Goal: Task Accomplishment & Management: Use online tool/utility

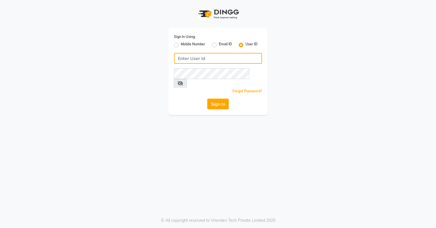
type input "azonesalon"
click at [216, 89] on div "Sign In Using: Mobile Number Email ID User ID azonesalon Remember me Forgot Pas…" at bounding box center [217, 71] width 99 height 87
click at [216, 99] on button "Sign In" at bounding box center [218, 104] width 22 height 11
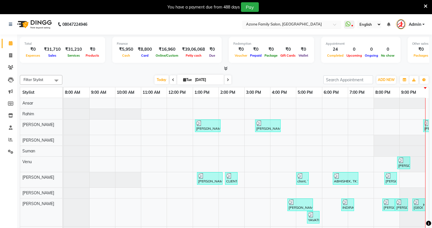
click at [313, 24] on input "text" at bounding box center [286, 25] width 82 height 6
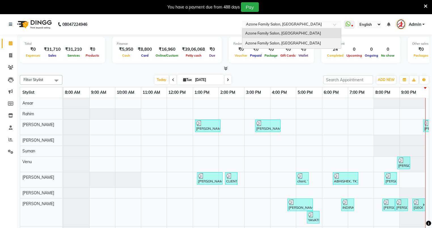
click at [299, 41] on span "Azone Family Salon, [GEOGRAPHIC_DATA]" at bounding box center [283, 43] width 76 height 5
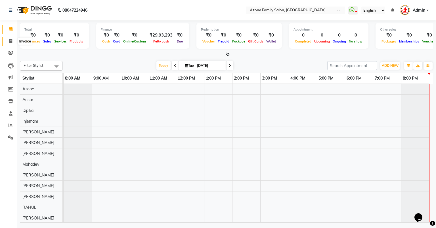
click at [12, 41] on icon at bounding box center [10, 41] width 3 height 4
select select "service"
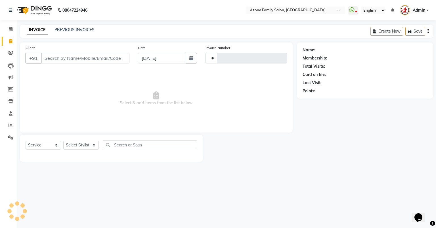
type input "1408"
select select "5098"
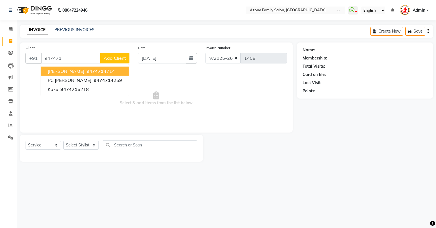
click at [92, 73] on ngb-highlight "947471 4714" at bounding box center [100, 71] width 30 height 6
type input "9474714714"
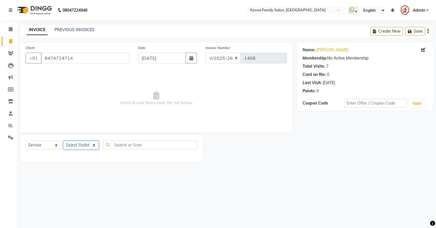
click at [89, 144] on select "Select Stylist [PERSON_NAME] [PERSON_NAME] [PERSON_NAME] [PERSON_NAME] Injemam …" at bounding box center [80, 145] width 35 height 9
select select "75776"
click at [63, 141] on select "Select Stylist [PERSON_NAME] [PERSON_NAME] [PERSON_NAME] [PERSON_NAME] Injemam …" at bounding box center [80, 145] width 35 height 9
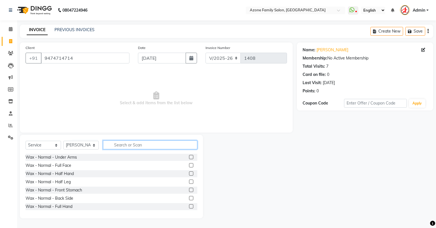
click at [146, 143] on input "text" at bounding box center [150, 145] width 94 height 9
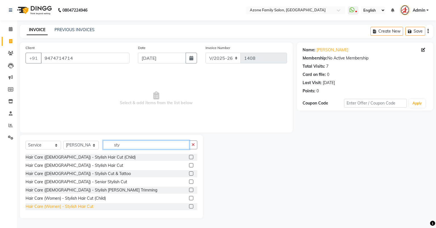
type input "sty"
click at [78, 207] on div "Hair Care (Women) - Stylish Hair Cut" at bounding box center [60, 207] width 68 height 6
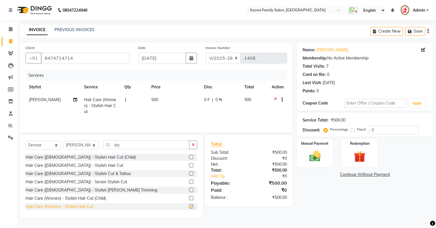
checkbox input "false"
click at [79, 167] on div "Hair Care ([DEMOGRAPHIC_DATA]) - Stylish Hair Cut" at bounding box center [75, 166] width 98 height 6
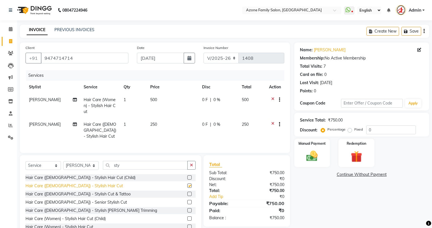
checkbox input "false"
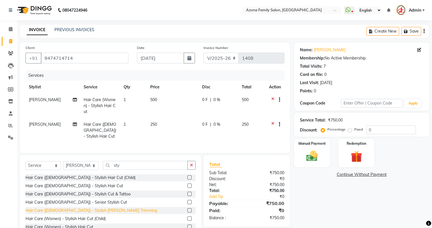
click at [86, 208] on div "Hair Care ([DEMOGRAPHIC_DATA]) - Stylish [PERSON_NAME] Trimming" at bounding box center [92, 211] width 132 height 6
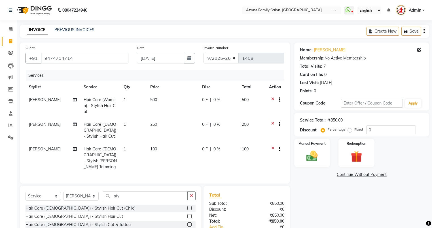
checkbox input "false"
click at [272, 98] on icon at bounding box center [272, 100] width 3 height 7
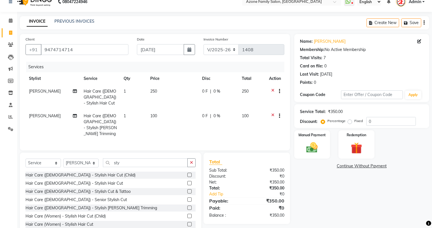
scroll to position [17, 0]
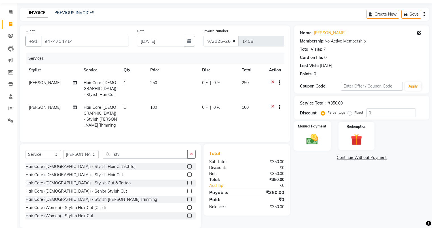
click at [308, 140] on img at bounding box center [312, 140] width 19 height 14
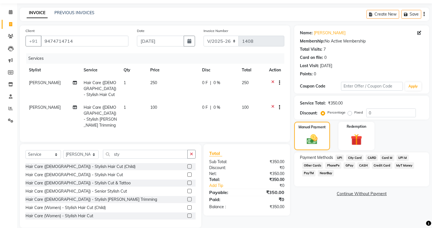
click at [366, 163] on span "CASH" at bounding box center [364, 166] width 12 height 7
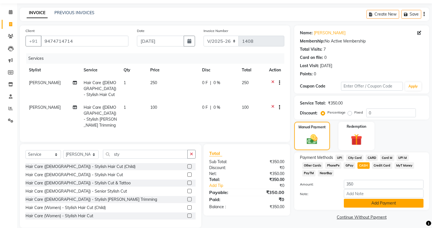
click at [366, 207] on button "Add Payment" at bounding box center [384, 203] width 80 height 9
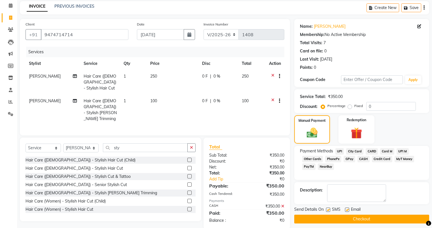
scroll to position [27, 0]
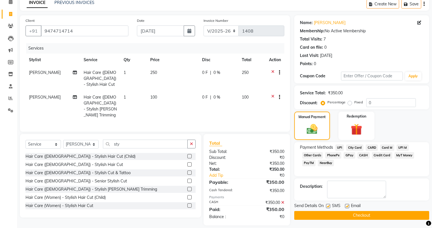
click at [371, 213] on button "Checkout" at bounding box center [361, 215] width 135 height 9
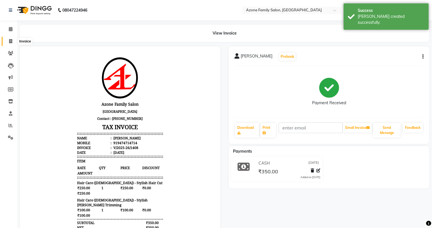
click at [14, 41] on span at bounding box center [11, 41] width 10 height 7
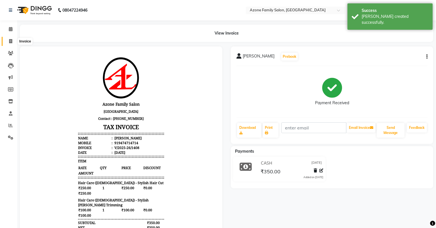
select select "5098"
select select "service"
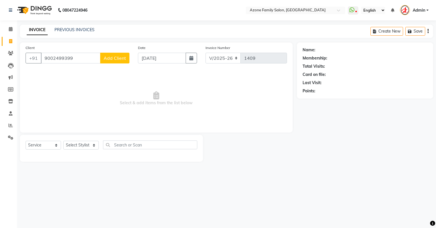
type input "9002499399"
click at [117, 61] on span "Add Client" at bounding box center [115, 58] width 22 height 6
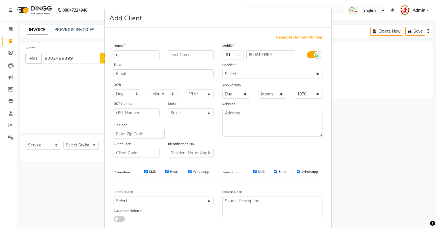
type input "d"
click at [227, 72] on select "Select [DEMOGRAPHIC_DATA] [DEMOGRAPHIC_DATA] Other Prefer Not To Say" at bounding box center [272, 74] width 100 height 9
select select "[DEMOGRAPHIC_DATA]"
click at [222, 70] on select "Select [DEMOGRAPHIC_DATA] [DEMOGRAPHIC_DATA] Other Prefer Not To Say" at bounding box center [272, 74] width 100 height 9
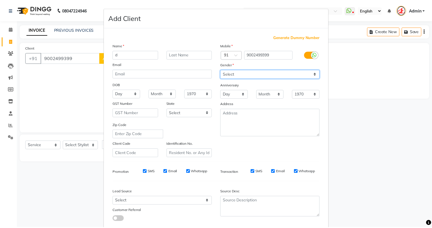
scroll to position [36, 0]
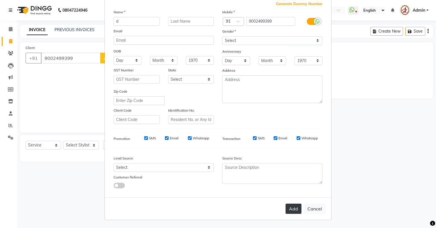
click at [286, 206] on button "Add" at bounding box center [293, 209] width 16 height 10
select select
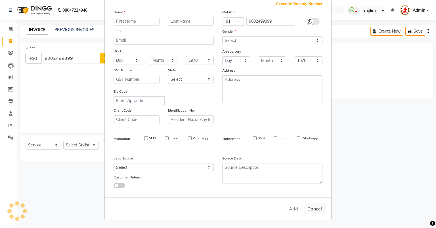
select select
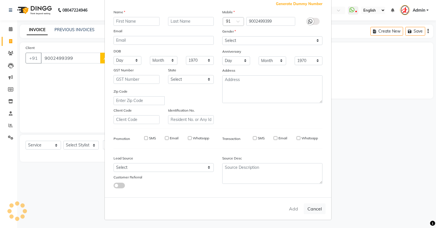
checkbox input "false"
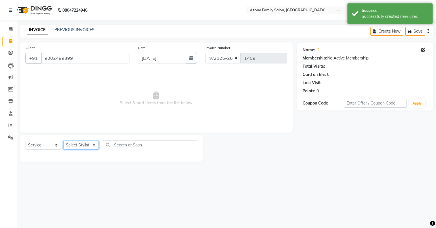
click at [85, 147] on select "Select Stylist [PERSON_NAME] [PERSON_NAME] [PERSON_NAME] [PERSON_NAME] Injemam …" at bounding box center [80, 145] width 35 height 9
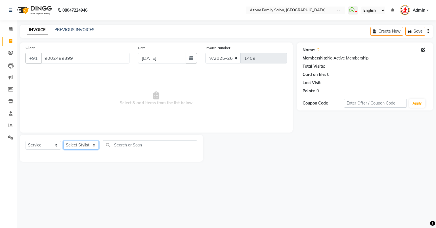
select select "75775"
click at [63, 141] on select "Select Stylist [PERSON_NAME] [PERSON_NAME] [PERSON_NAME] [PERSON_NAME] Injemam …" at bounding box center [80, 145] width 35 height 9
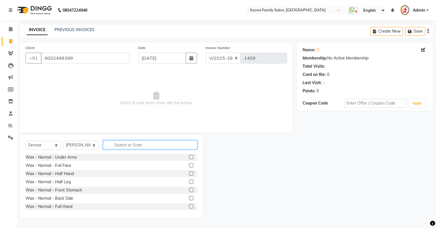
click at [117, 145] on input "text" at bounding box center [150, 145] width 94 height 9
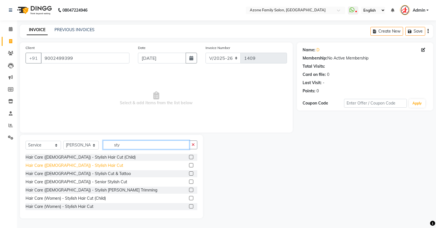
type input "sty"
click at [79, 165] on div "Hair Care ([DEMOGRAPHIC_DATA]) - Stylish Hair Cut" at bounding box center [75, 166] width 98 height 6
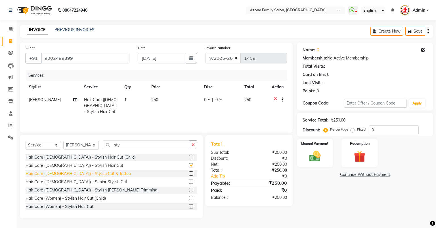
checkbox input "false"
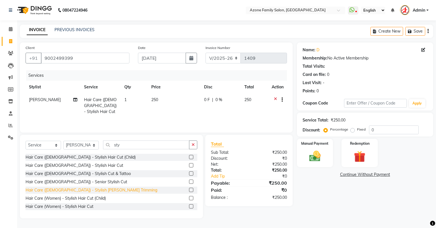
click at [79, 189] on div "Hair Care ([DEMOGRAPHIC_DATA]) - Stylish [PERSON_NAME] Trimming" at bounding box center [92, 191] width 132 height 6
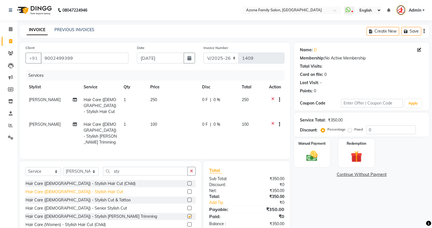
checkbox input "false"
click at [307, 157] on img at bounding box center [312, 157] width 19 height 14
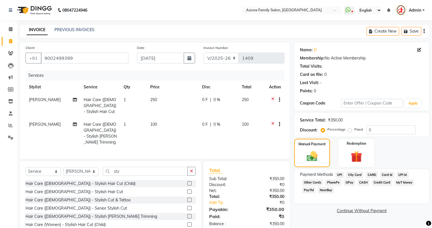
click at [341, 174] on span "UPI" at bounding box center [340, 175] width 9 height 7
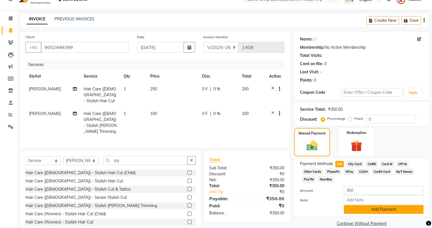
scroll to position [20, 0]
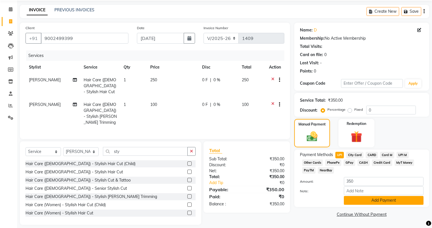
click at [371, 202] on button "Add Payment" at bounding box center [384, 200] width 80 height 9
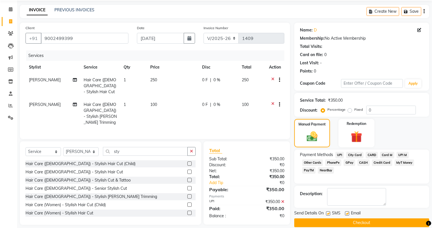
scroll to position [27, 0]
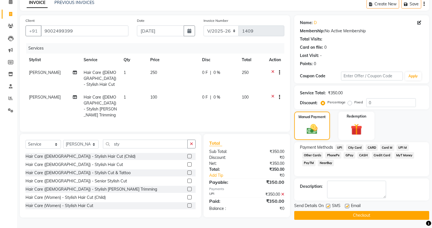
click at [374, 214] on button "Checkout" at bounding box center [361, 215] width 135 height 9
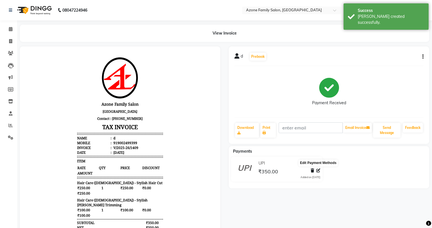
click at [319, 170] on icon at bounding box center [319, 171] width 4 height 4
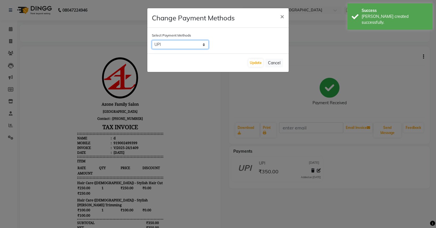
click at [181, 44] on select "UPI City Card CARD Card M UPI M Other Cards PhonePe GPay CASH Credit Card MyT M…" at bounding box center [180, 44] width 57 height 9
select select "7"
click at [152, 40] on select "UPI City Card CARD Card M UPI M Other Cards PhonePe GPay CASH Credit Card MyT M…" at bounding box center [180, 44] width 57 height 9
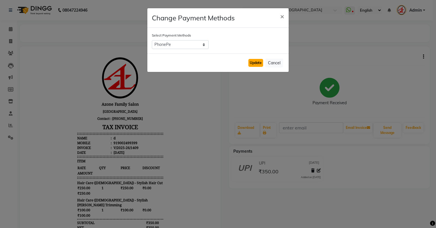
click at [258, 64] on button "Update" at bounding box center [255, 63] width 15 height 8
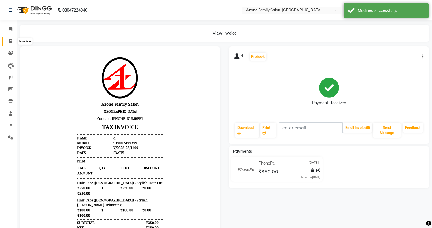
click at [12, 41] on icon at bounding box center [10, 41] width 3 height 4
select select "service"
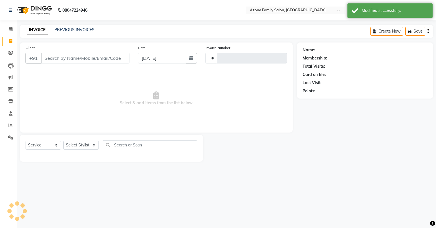
type input "1410"
select select "5098"
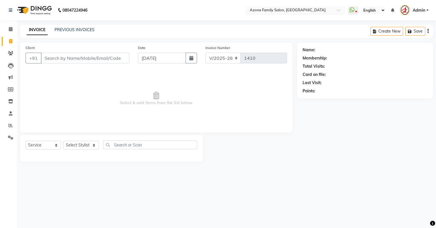
click at [288, 9] on input "text" at bounding box center [290, 11] width 82 height 6
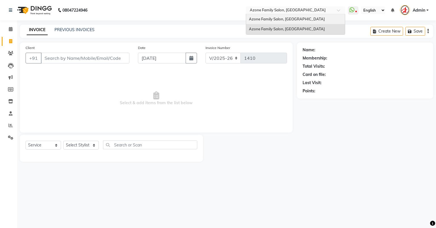
click at [289, 19] on span "Azone Family Salon, [GEOGRAPHIC_DATA]" at bounding box center [287, 19] width 76 height 5
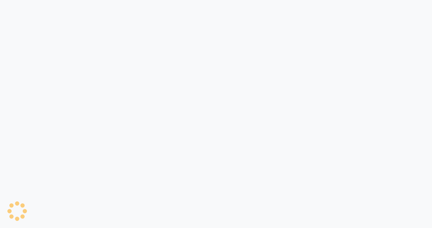
select select "service"
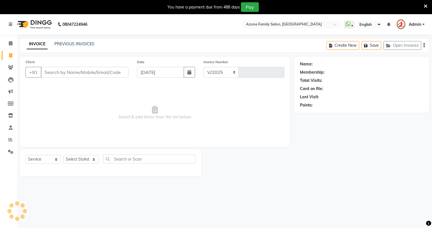
select select "4296"
type input "2591"
click at [79, 36] on div "08047224946 Select Location × Azone Family Salon, Kharagpur WhatsApp Status ✕ S…" at bounding box center [216, 128] width 432 height 228
click at [79, 43] on link "PREVIOUS INVOICES" at bounding box center [74, 43] width 40 height 5
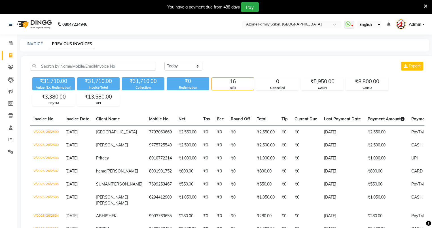
click at [408, 23] on link "Admin" at bounding box center [410, 24] width 29 height 9
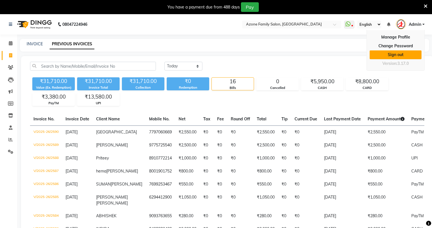
click at [407, 54] on link "Sign out" at bounding box center [396, 54] width 52 height 9
